Goal: Transaction & Acquisition: Purchase product/service

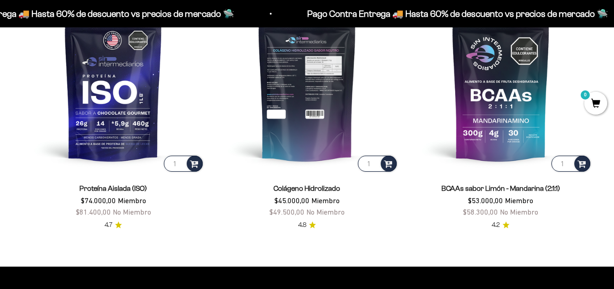
scroll to position [680, 0]
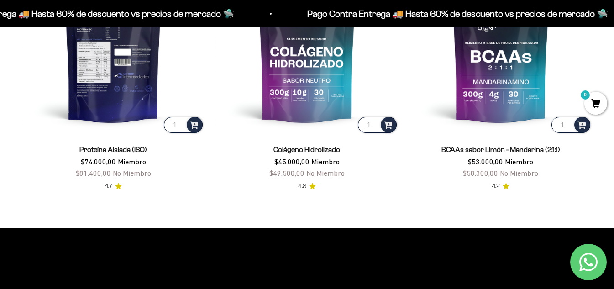
click at [122, 111] on img at bounding box center [113, 43] width 183 height 183
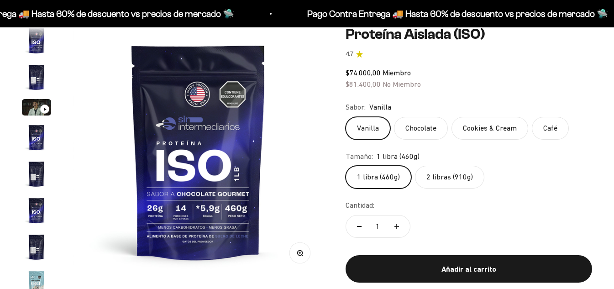
scroll to position [330, 0]
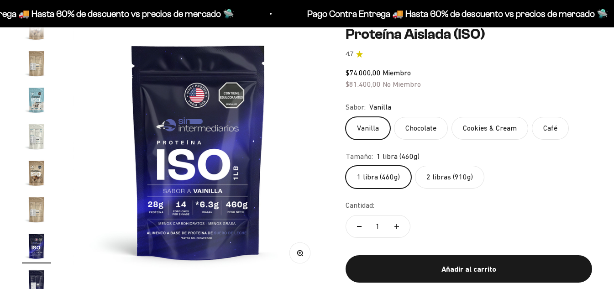
click at [433, 138] on label "Chocolate" at bounding box center [421, 128] width 54 height 23
click at [346, 117] on input "Chocolate" at bounding box center [345, 116] width 0 height 0
radio input "true"
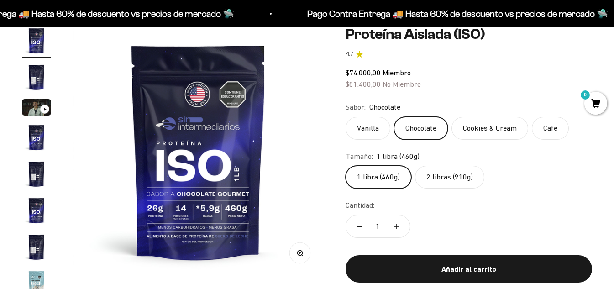
click at [443, 160] on div "Tamaño: 1 libra (460g)" at bounding box center [469, 157] width 247 height 12
click at [451, 173] on label "2 libras (910g)" at bounding box center [449, 177] width 69 height 23
click at [346, 166] on input "2 libras (910g)" at bounding box center [345, 165] width 0 height 0
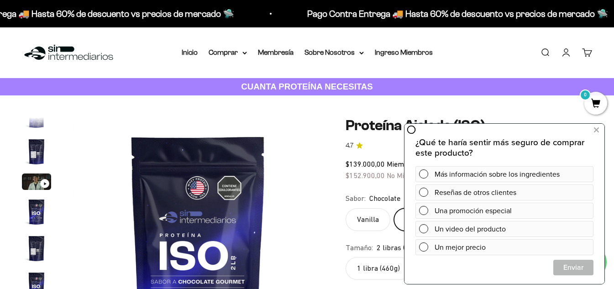
click at [530, 57] on div "Menú [GEOGRAPHIC_DATA] Inicio Comprar Proteínas Ver Todos Whey Iso Vegan Pancak…" at bounding box center [307, 52] width 614 height 51
